Goal: Task Accomplishment & Management: Manage account settings

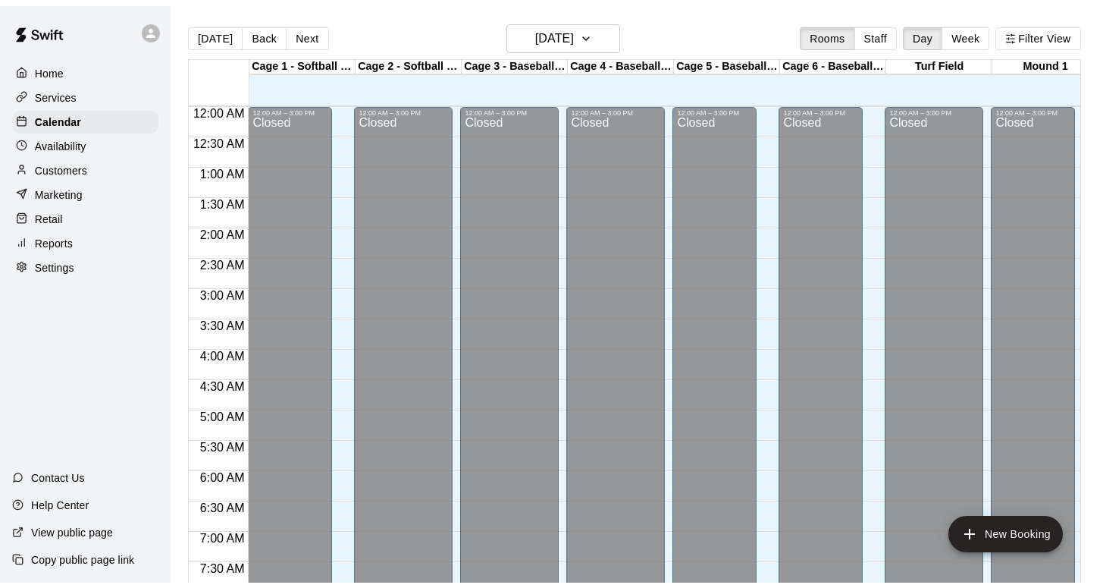
scroll to position [525, 0]
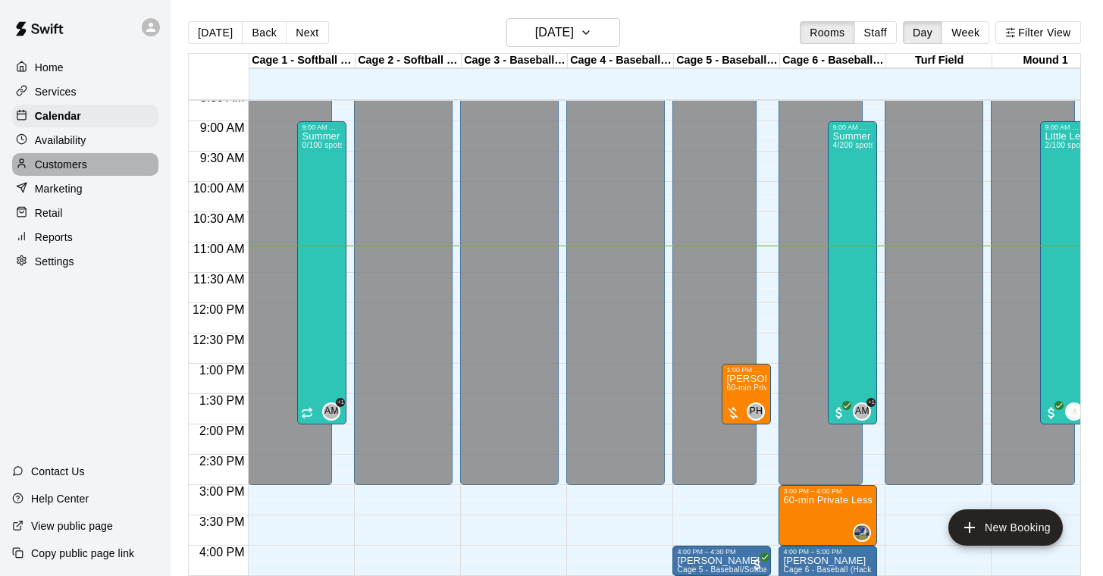
click at [67, 164] on p "Customers" at bounding box center [61, 164] width 52 height 15
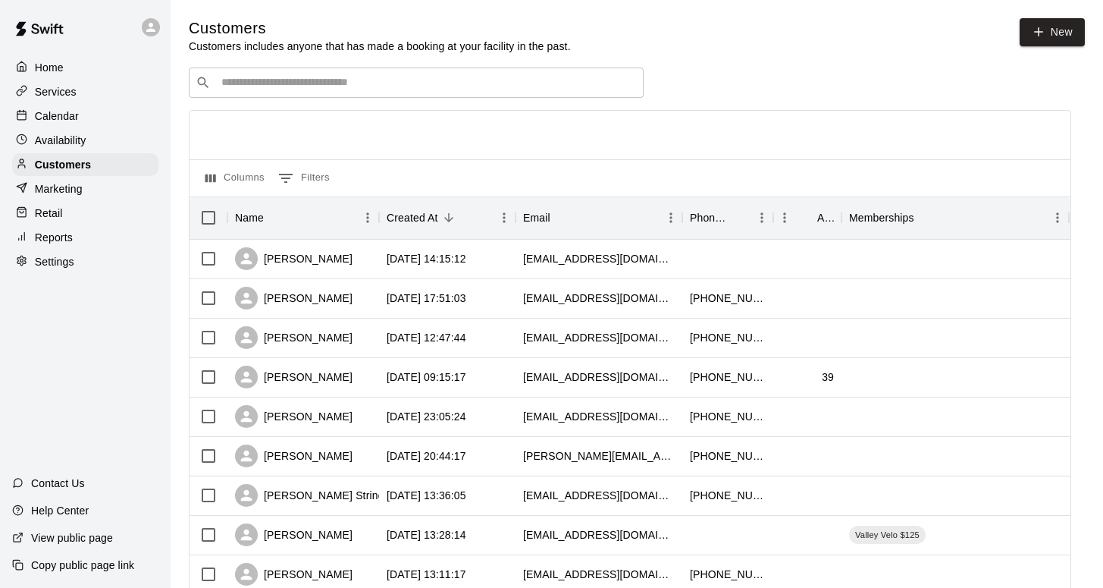
click at [252, 67] on div "​ ​" at bounding box center [416, 82] width 455 height 30
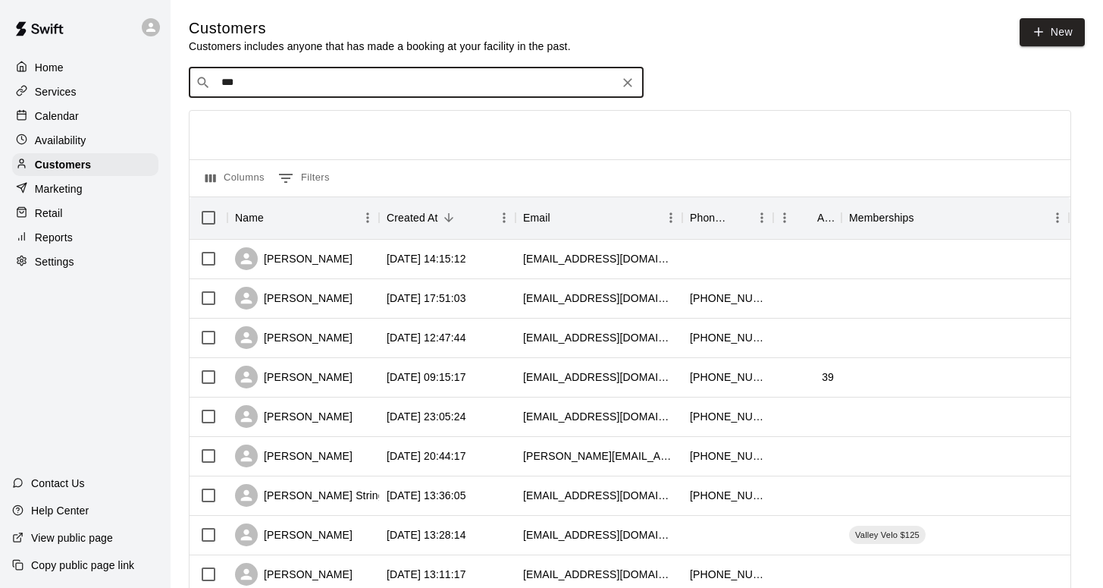
type input "****"
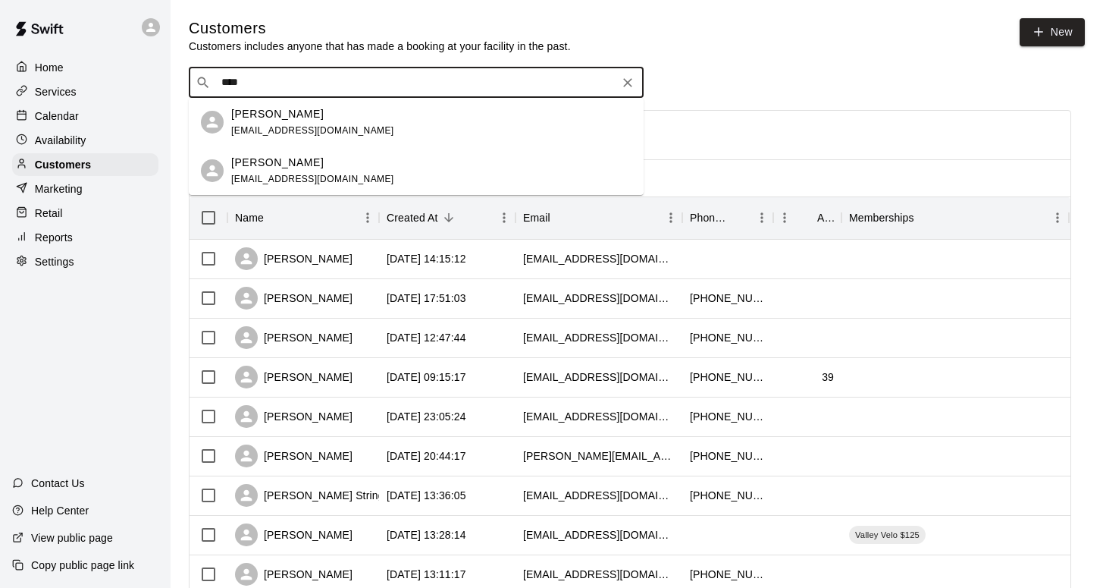
click at [256, 114] on p "[PERSON_NAME]" at bounding box center [277, 114] width 92 height 16
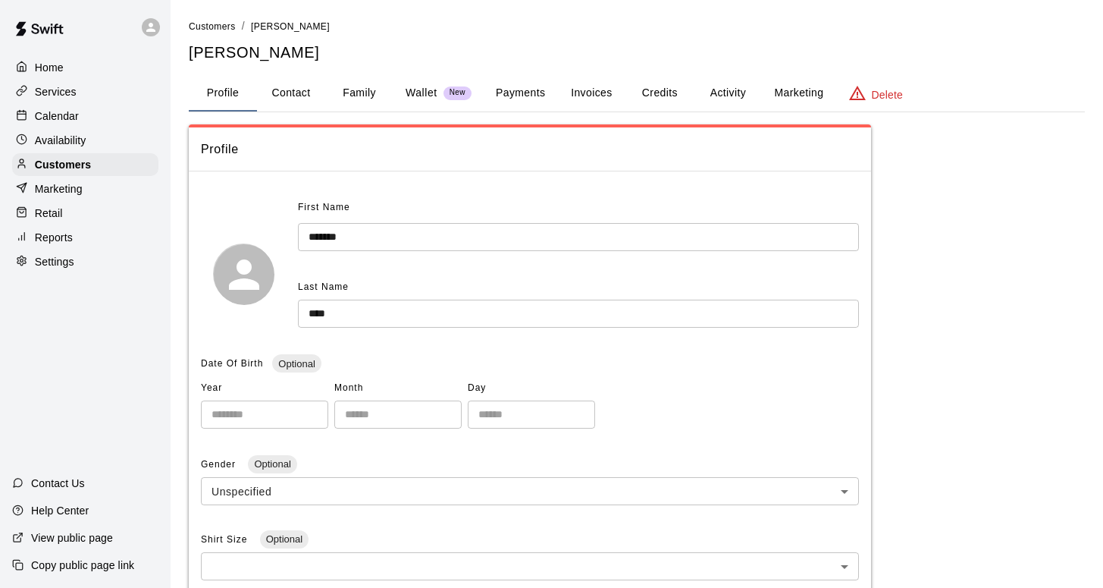
click at [341, 89] on button "Family" at bounding box center [359, 93] width 68 height 36
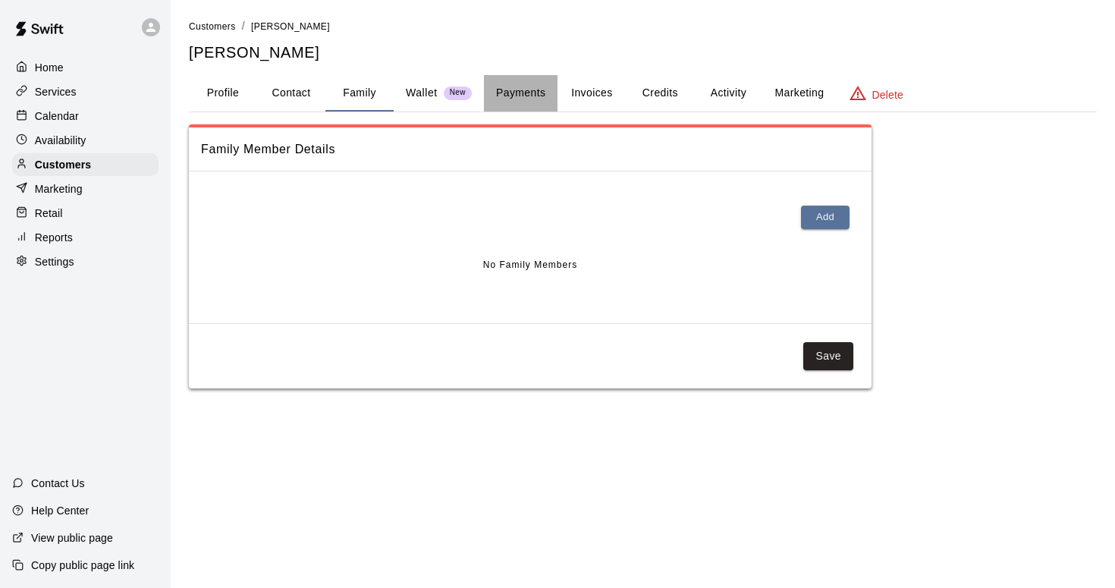
click at [543, 93] on button "Payments" at bounding box center [521, 93] width 74 height 36
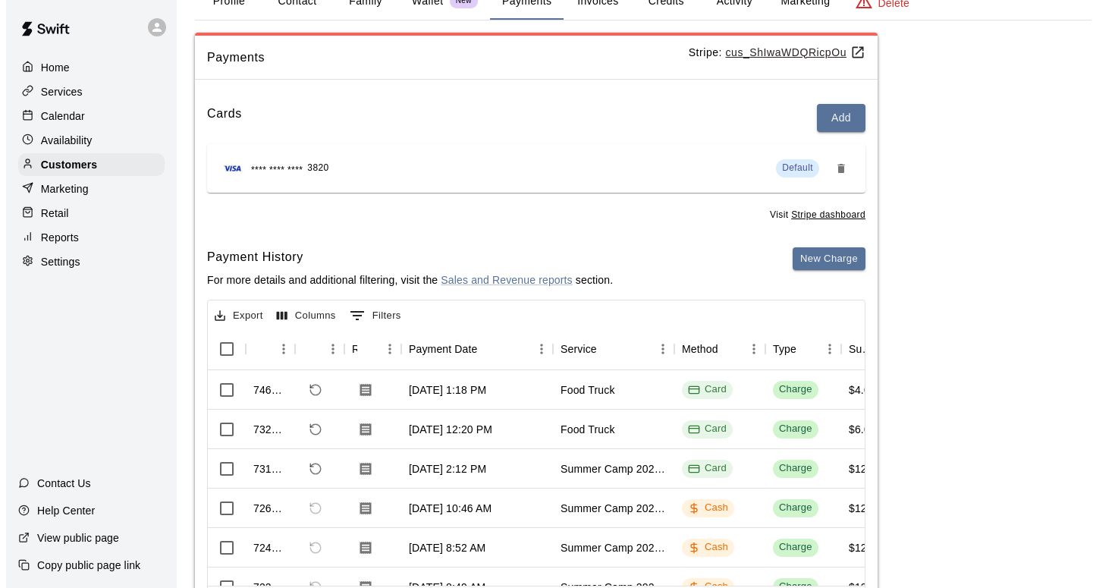
scroll to position [1, 0]
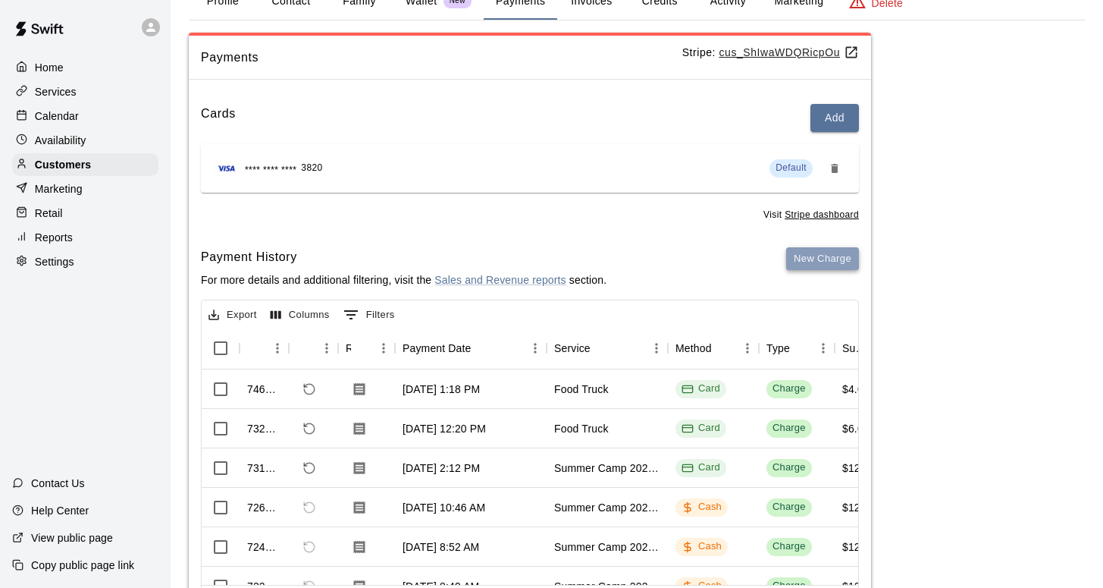
click at [808, 256] on button "New Charge" at bounding box center [822, 259] width 73 height 24
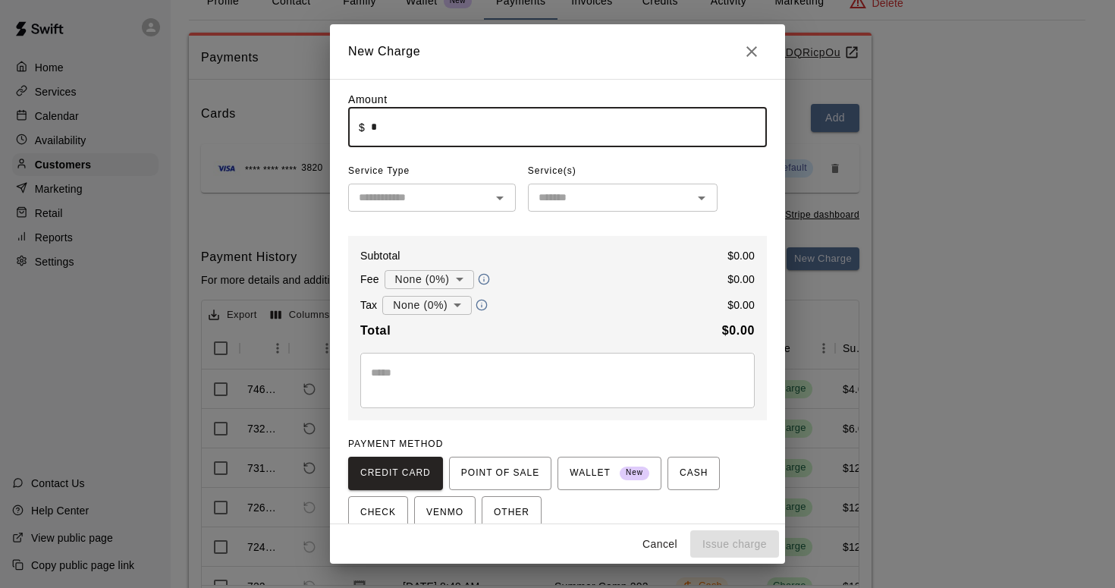
drag, startPoint x: 393, startPoint y: 125, endPoint x: 372, endPoint y: 124, distance: 21.2
click at [361, 123] on div "​ $ * ​" at bounding box center [557, 127] width 419 height 40
drag, startPoint x: 379, startPoint y: 126, endPoint x: 367, endPoint y: 127, distance: 12.2
click at [367, 127] on div "​ $ * ​" at bounding box center [557, 127] width 419 height 40
click at [496, 198] on icon "Open" at bounding box center [500, 198] width 8 height 4
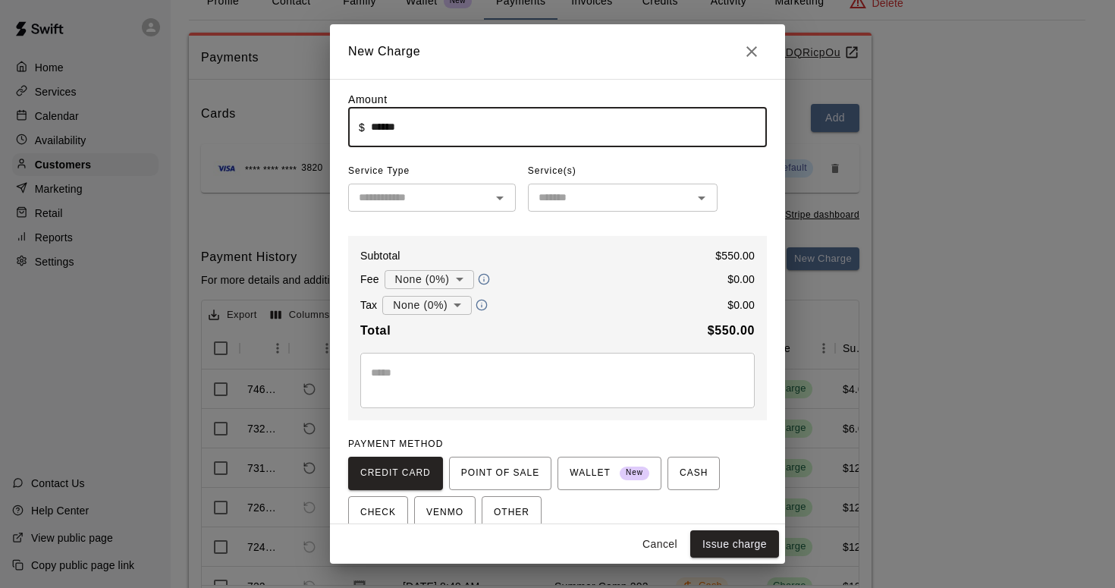
type input "******"
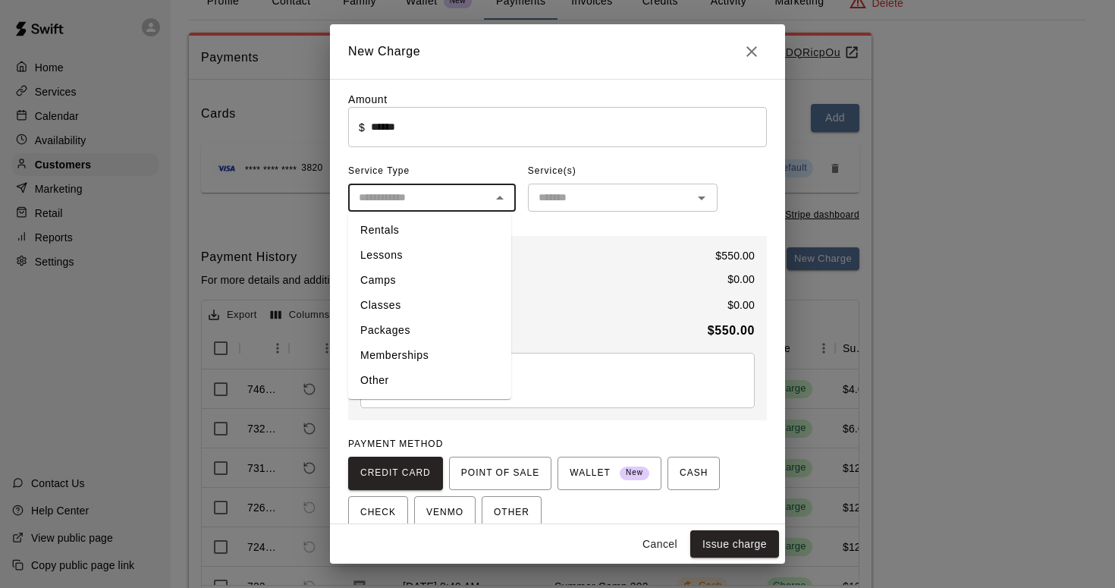
click at [385, 274] on li "Camps" at bounding box center [429, 280] width 163 height 25
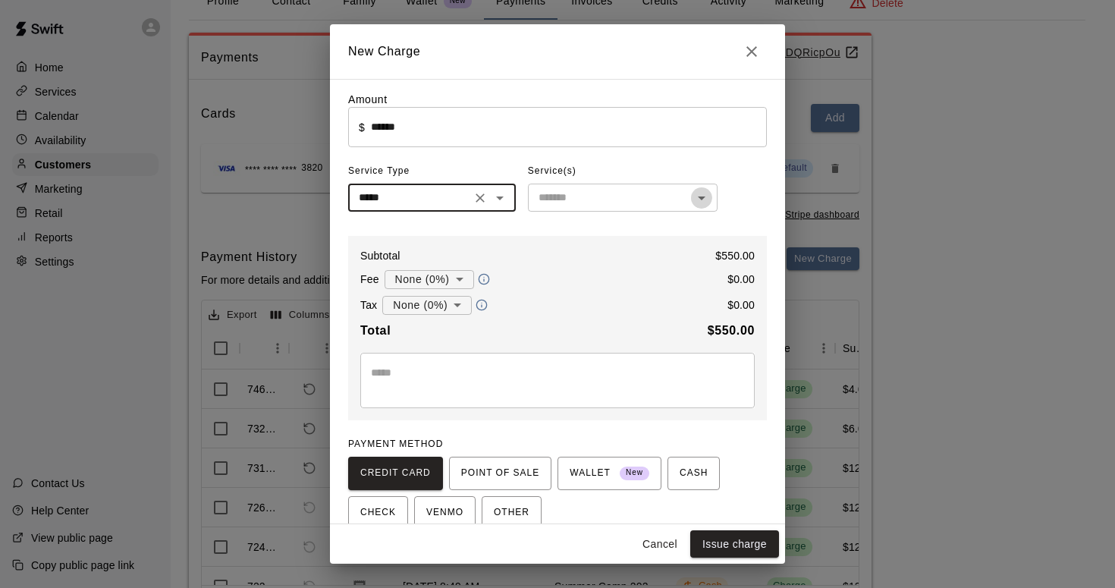
click at [695, 200] on icon "Open" at bounding box center [701, 198] width 18 height 18
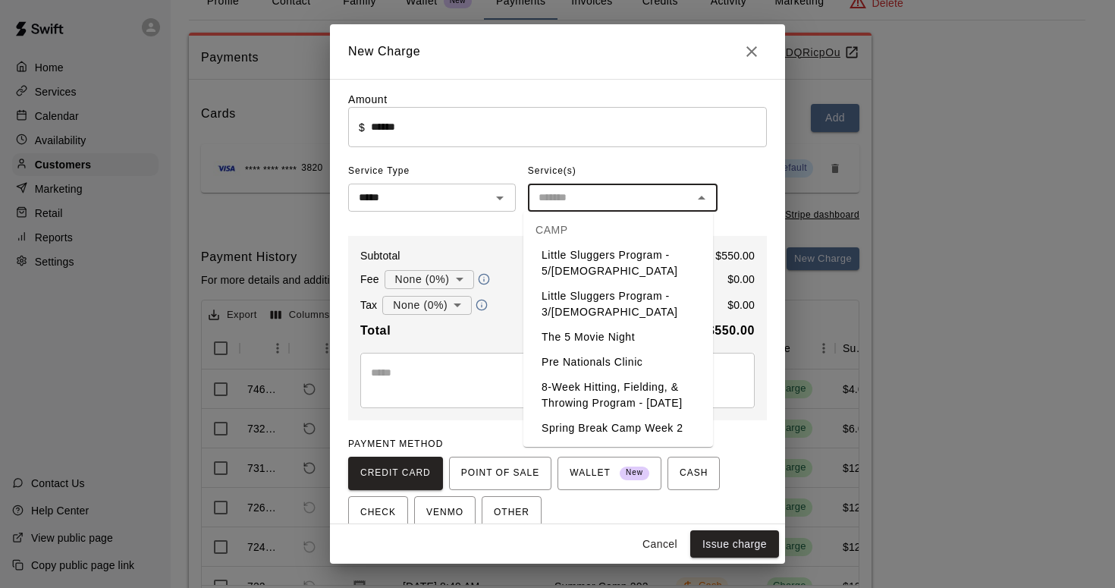
scroll to position [300, 0]
click at [496, 198] on icon "Open" at bounding box center [500, 198] width 8 height 4
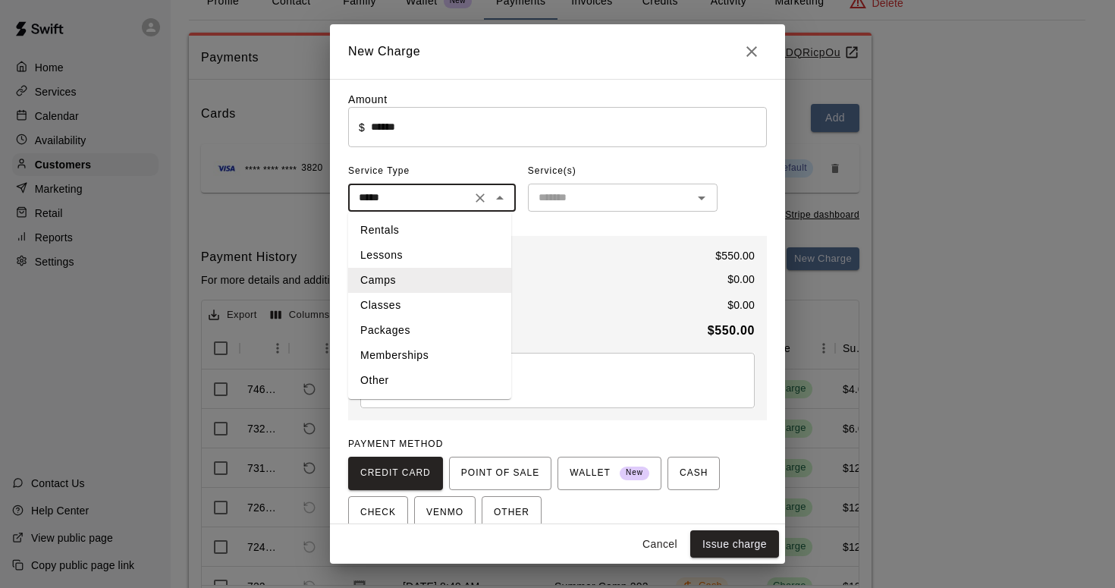
click at [374, 378] on li "Other" at bounding box center [429, 380] width 163 height 25
type input "*****"
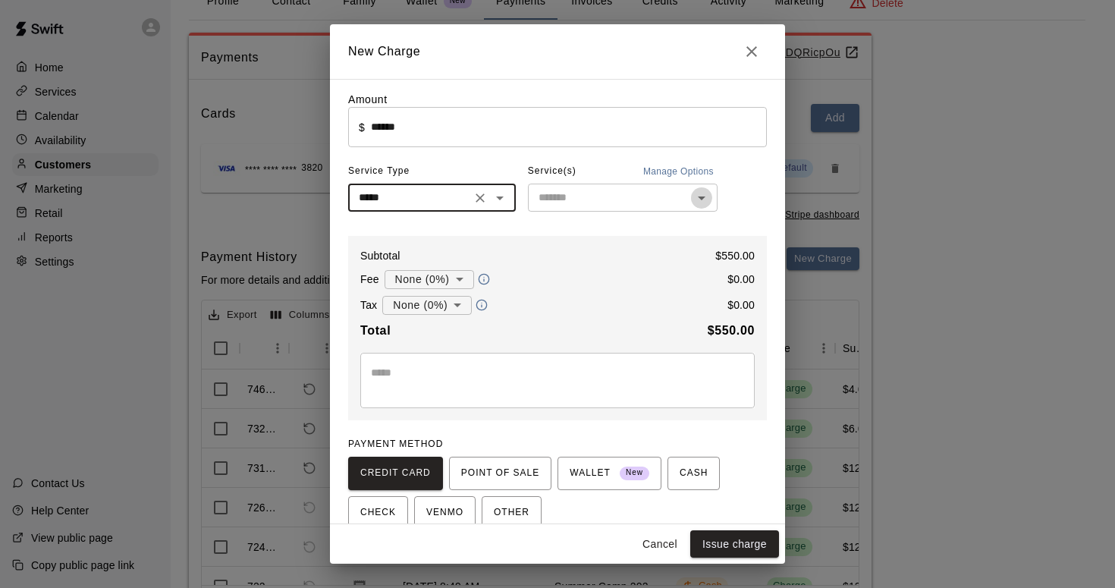
click at [692, 200] on icon "Open" at bounding box center [701, 198] width 18 height 18
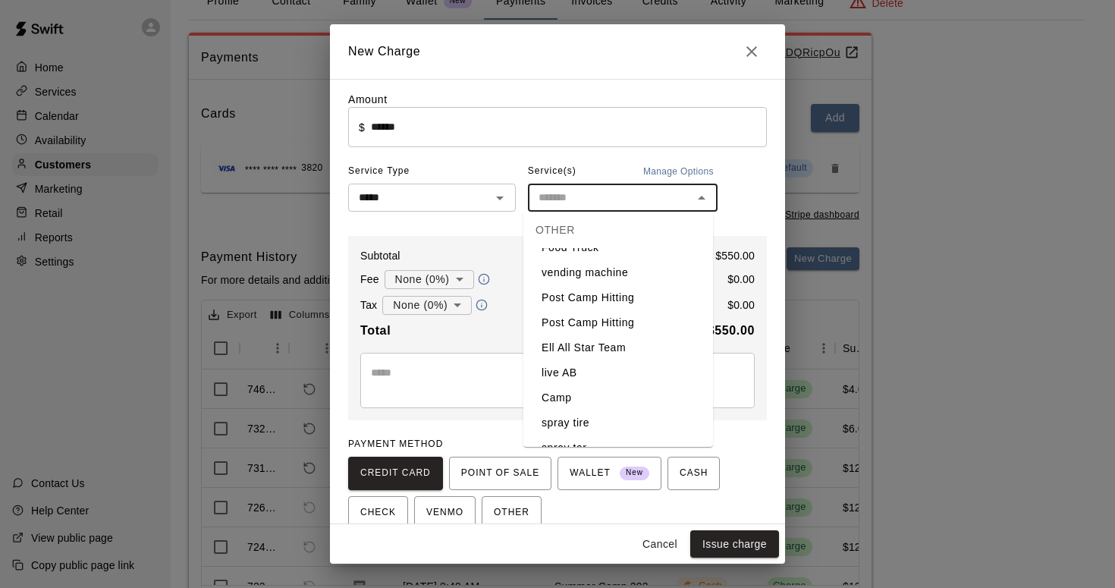
scroll to position [439, 0]
click at [556, 381] on li "Camp" at bounding box center [618, 393] width 190 height 25
type input "****"
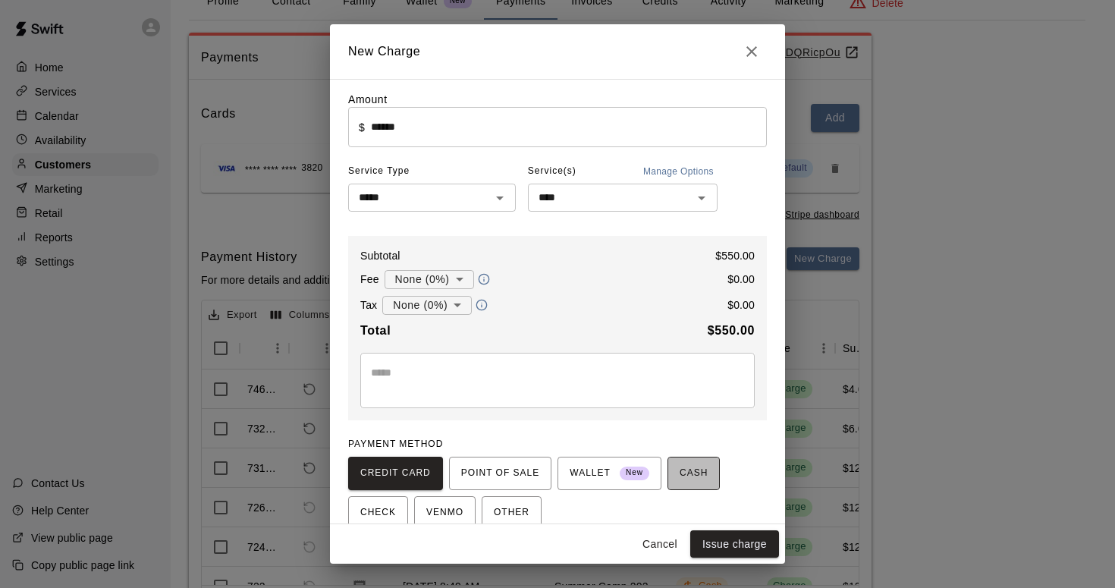
click at [695, 464] on span "CASH" at bounding box center [693, 473] width 28 height 24
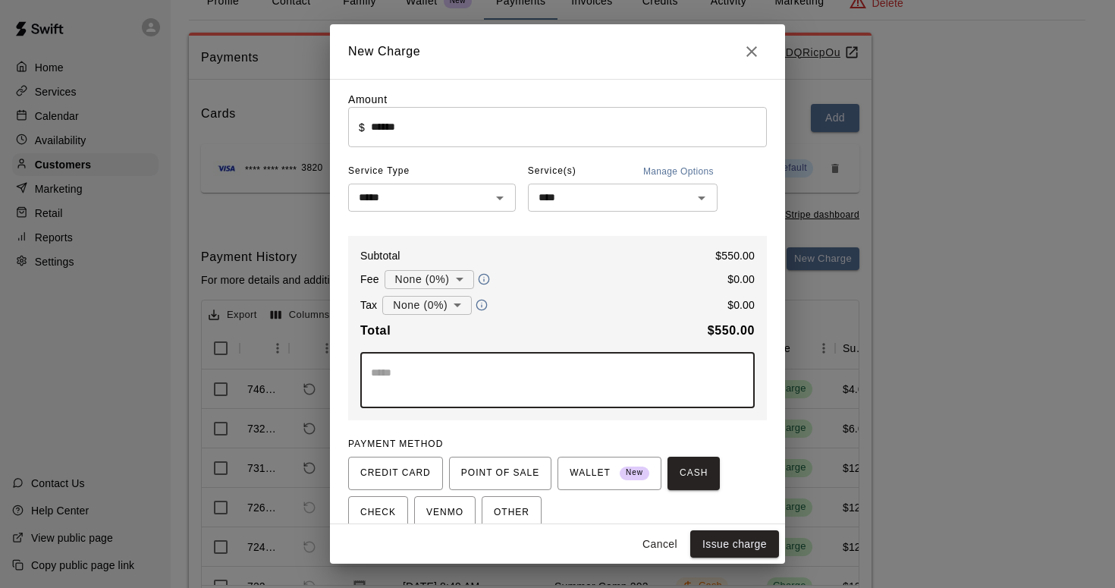
click at [387, 365] on textarea at bounding box center [557, 380] width 373 height 30
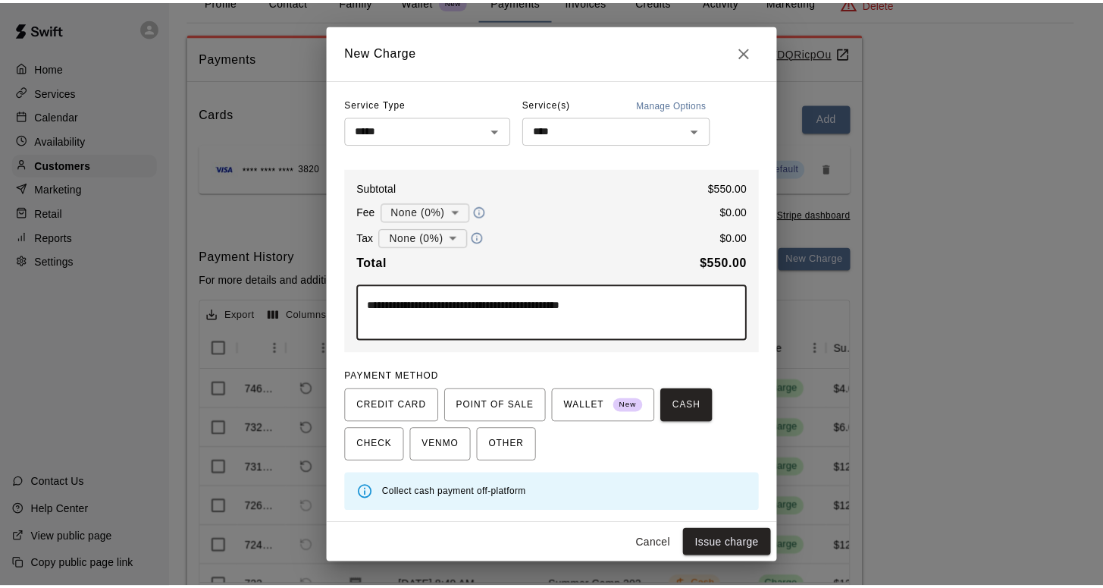
scroll to position [68, 0]
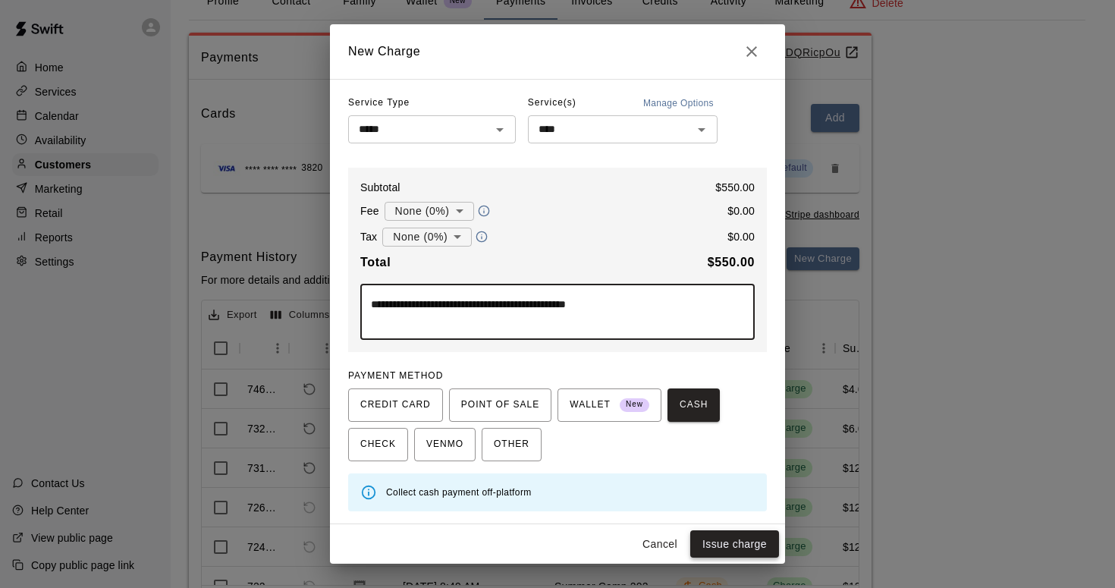
type textarea "**********"
click at [722, 541] on button "Issue charge" at bounding box center [734, 544] width 89 height 28
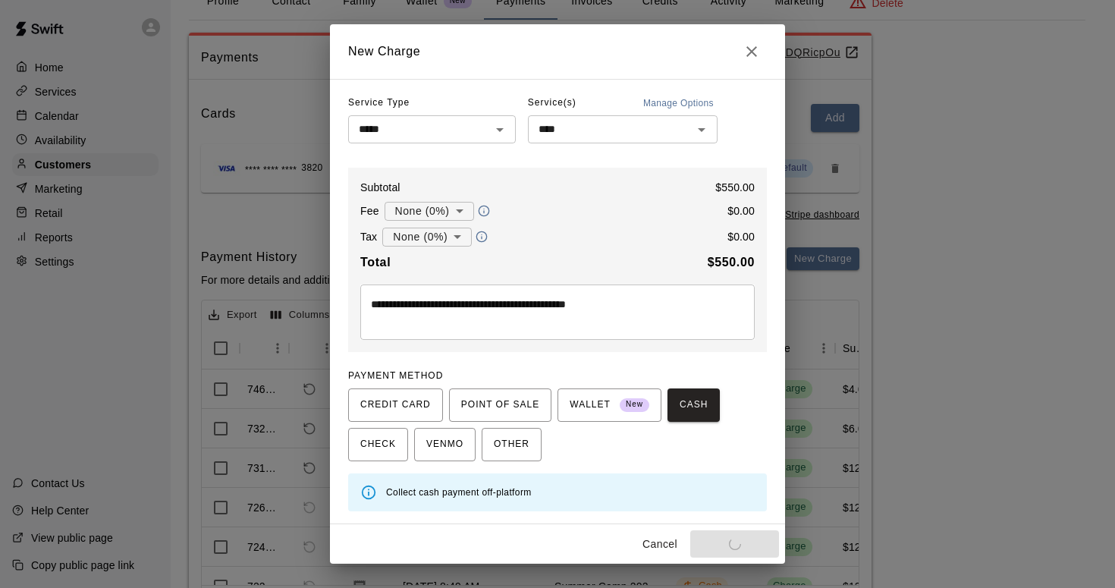
type input "*"
